Goal: Task Accomplishment & Management: Use online tool/utility

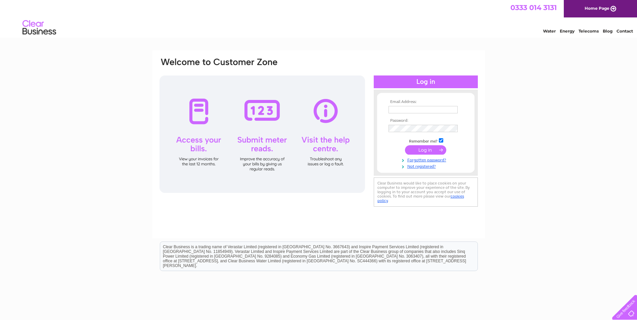
click at [428, 110] on input "text" at bounding box center [422, 109] width 69 height 7
type input "elaine@hfmoir.com"
click at [426, 149] on input "submit" at bounding box center [425, 150] width 41 height 9
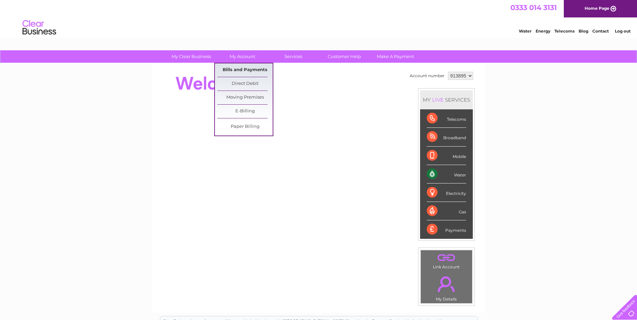
click at [238, 69] on link "Bills and Payments" at bounding box center [244, 69] width 55 height 13
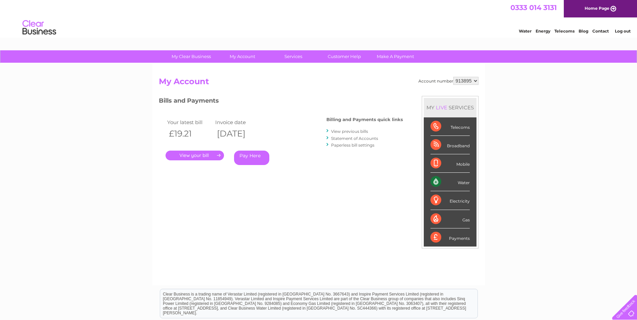
click at [202, 156] on link "." at bounding box center [195, 156] width 58 height 10
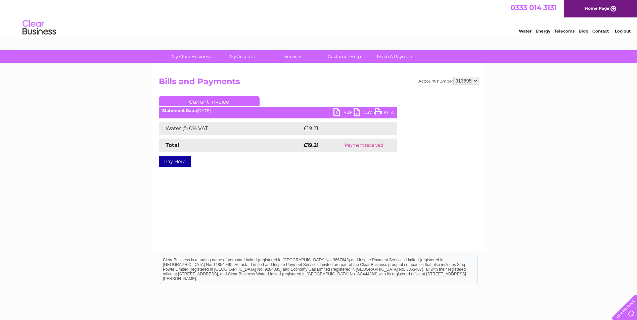
click at [341, 113] on link "PDF" at bounding box center [343, 113] width 20 height 10
click at [337, 111] on link "PDF" at bounding box center [343, 113] width 20 height 10
click at [334, 114] on link "PDF" at bounding box center [343, 113] width 20 height 10
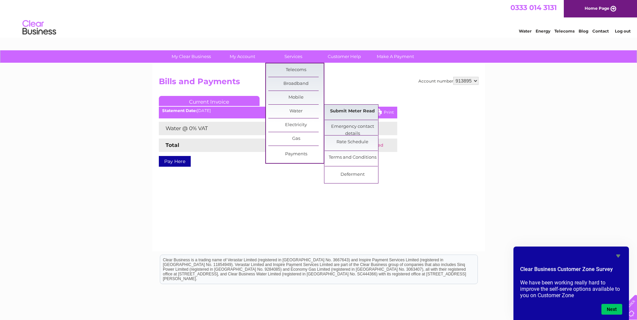
click at [340, 110] on link "Submit Meter Read" at bounding box center [352, 111] width 55 height 13
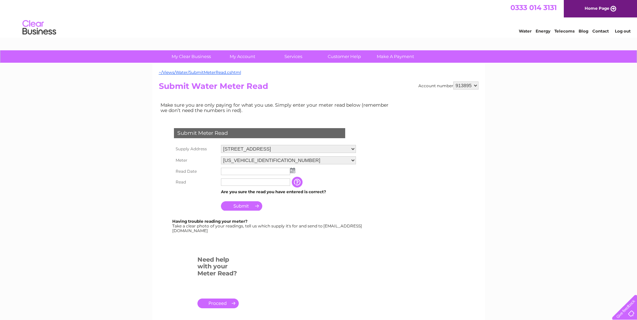
click at [242, 169] on input "text" at bounding box center [255, 171] width 69 height 7
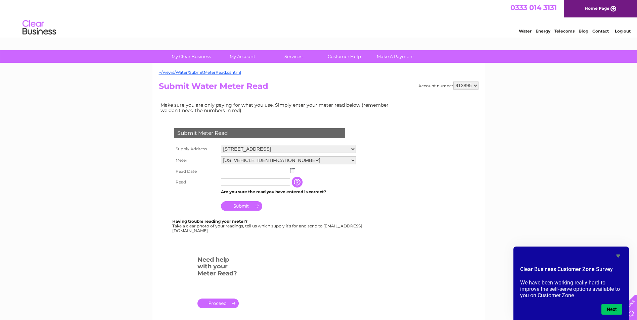
click at [586, 8] on link "Home Page" at bounding box center [600, 8] width 73 height 17
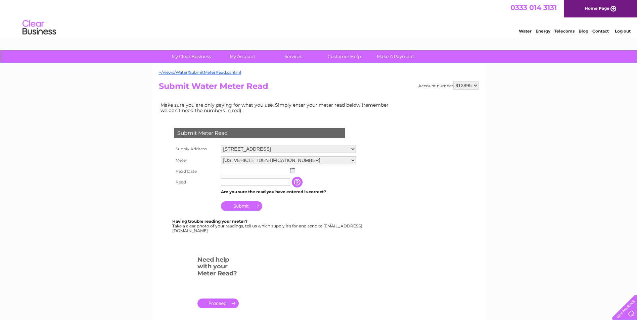
click at [624, 29] on link "Log out" at bounding box center [623, 31] width 16 height 5
